Goal: Information Seeking & Learning: Learn about a topic

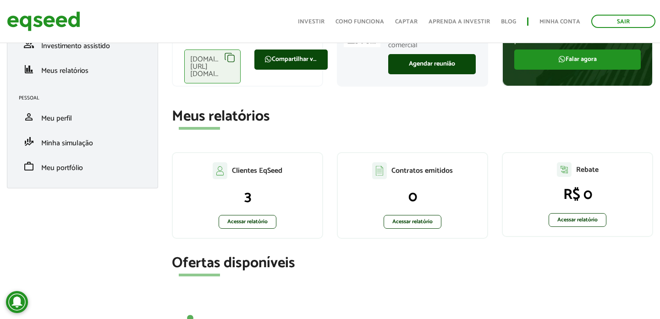
scroll to position [104, 0]
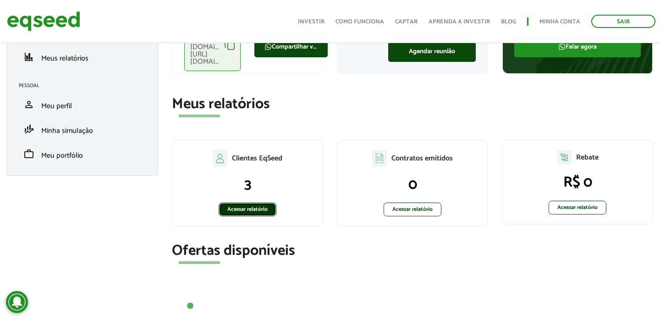
click at [255, 213] on link "Acessar relatório" at bounding box center [247, 209] width 58 height 14
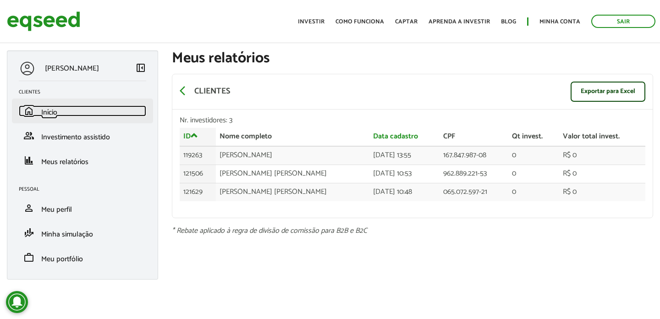
click at [58, 110] on link "home Início" at bounding box center [82, 110] width 127 height 11
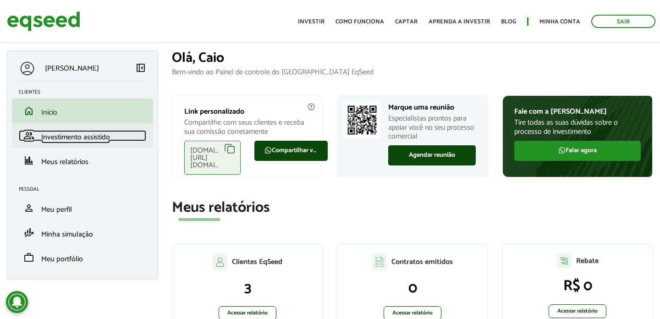
click at [82, 131] on span "Investimento assistido" at bounding box center [75, 137] width 69 height 12
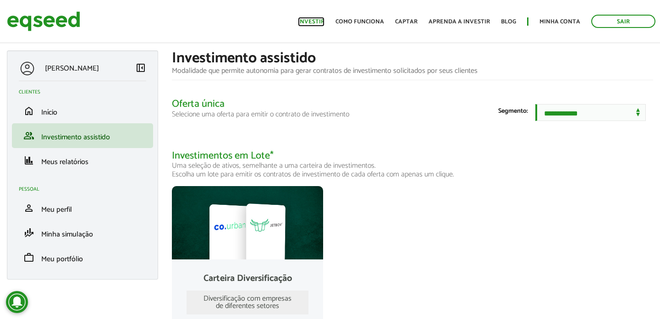
click at [317, 19] on link "Investir" at bounding box center [311, 22] width 27 height 6
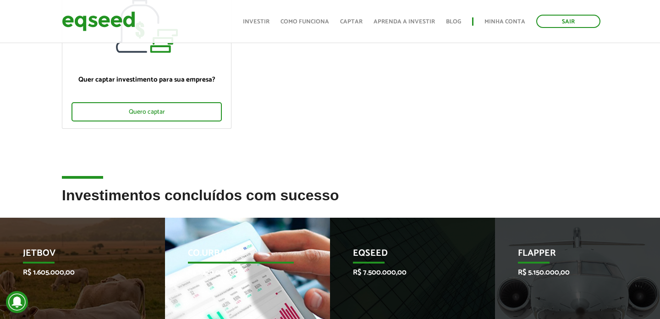
scroll to position [135, 0]
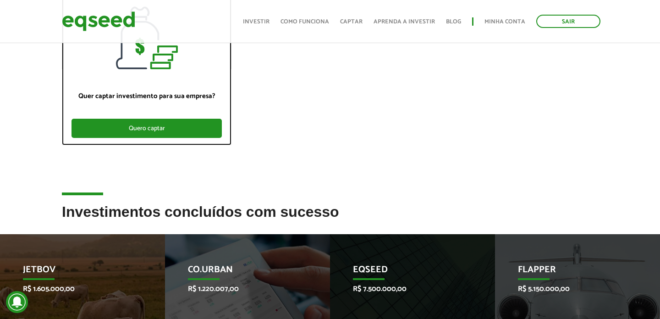
click at [163, 134] on div "Quero captar" at bounding box center [146, 128] width 150 height 19
click at [164, 136] on div "Quero captar" at bounding box center [146, 128] width 150 height 19
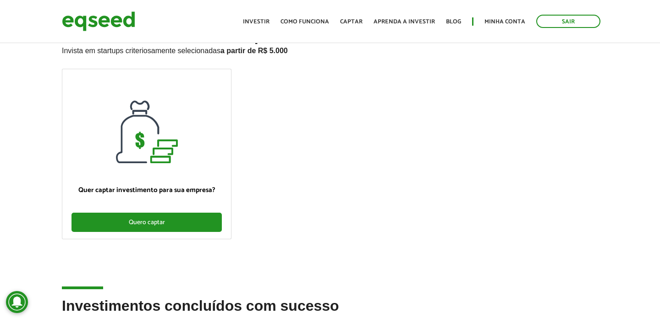
scroll to position [0, 0]
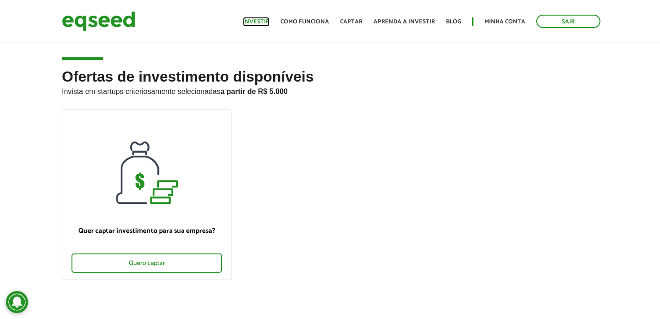
click at [261, 24] on link "Investir" at bounding box center [256, 22] width 27 height 6
